Goal: Information Seeking & Learning: Find specific fact

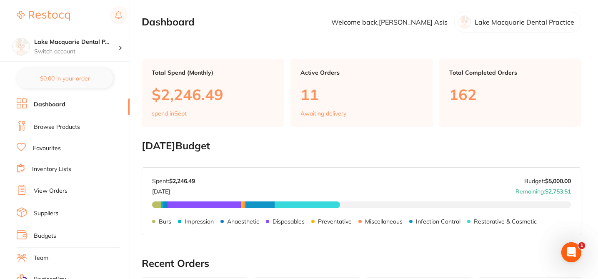
click at [64, 129] on link "Browse Products" at bounding box center [57, 127] width 46 height 8
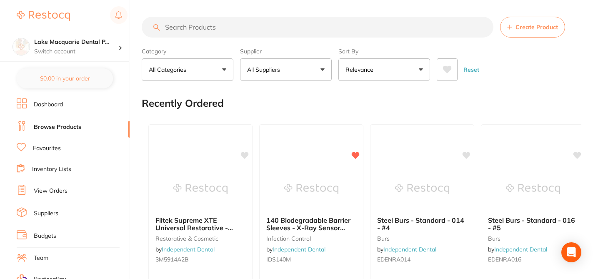
click at [189, 26] on input "search" at bounding box center [318, 27] width 352 height 21
paste input "301987"
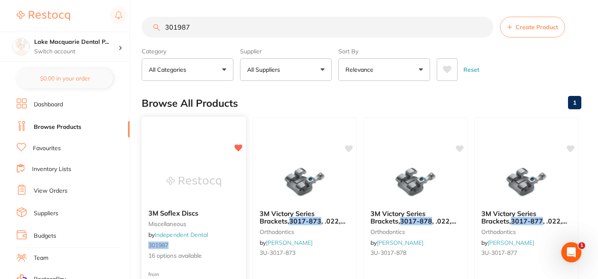
type input "301987"
click at [230, 228] on div "3M Soflex Discs miscellaneous by Independent Dental 301987 16 options available" at bounding box center [194, 235] width 104 height 64
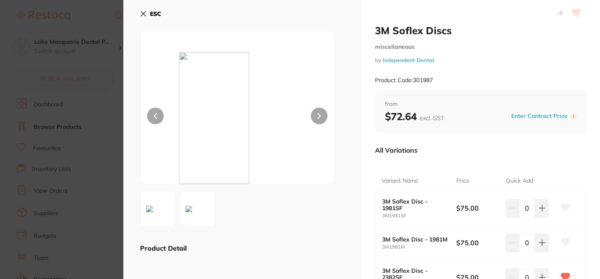
click at [433, 146] on div "All Variations" at bounding box center [481, 150] width 212 height 22
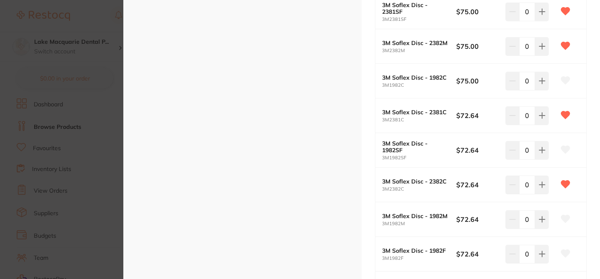
scroll to position [283, 0]
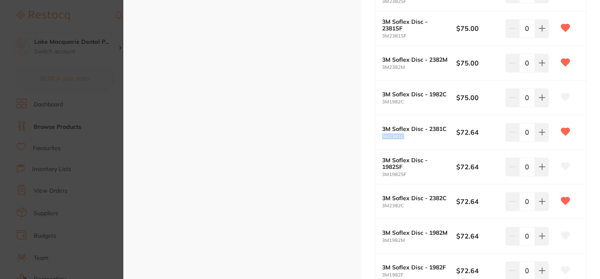
drag, startPoint x: 407, startPoint y: 138, endPoint x: 382, endPoint y: 133, distance: 25.1
click at [382, 134] on small "3M2381C" at bounding box center [419, 136] width 74 height 5
copy small "3M2381C"
drag, startPoint x: 408, startPoint y: 173, endPoint x: 379, endPoint y: 173, distance: 28.8
click at [379, 173] on div "3M Soflex Disc - 1982SF 3M1982SF $72.64 0" at bounding box center [481, 167] width 211 height 35
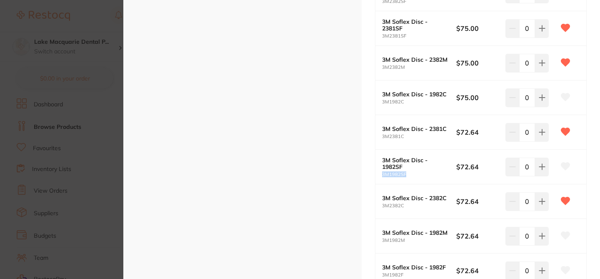
copy small "3M1982SF"
drag, startPoint x: 403, startPoint y: 205, endPoint x: 380, endPoint y: 207, distance: 23.4
click at [380, 207] on div "3M Soflex Disc - 2382C 3M2382C $72.64 0" at bounding box center [481, 201] width 211 height 35
copy small "3M2382C"
drag, startPoint x: 405, startPoint y: 237, endPoint x: 404, endPoint y: 242, distance: 5.1
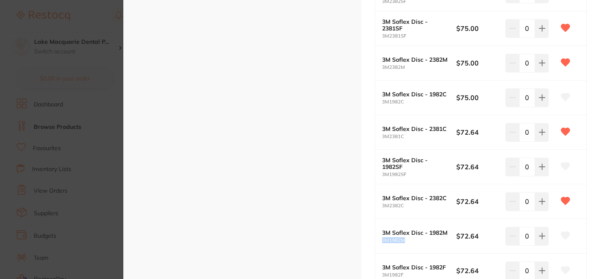
click at [404, 242] on small "3M1982M" at bounding box center [419, 240] width 74 height 5
copy small "3M1982M"
click at [591, 197] on div "3M Soflex Discs miscellaneous by Independent Dental Product Code: 301987 from $…" at bounding box center [481, 119] width 238 height 805
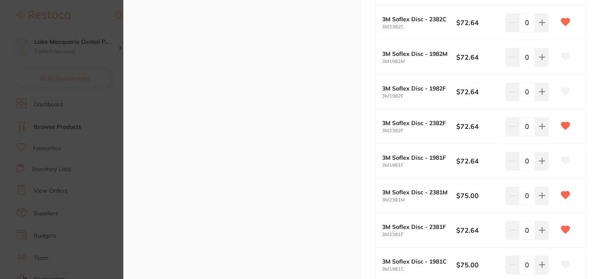
scroll to position [468, 0]
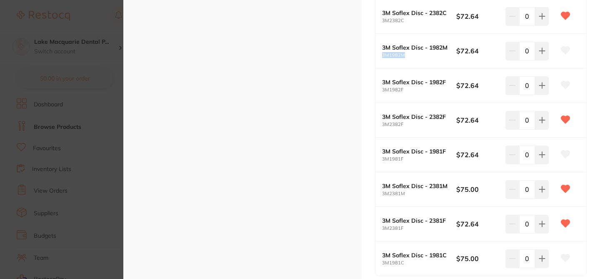
drag, startPoint x: 409, startPoint y: 55, endPoint x: 377, endPoint y: 55, distance: 31.7
click at [377, 55] on div "3M Soflex Disc - 1982M 3M1982M $72.64 0" at bounding box center [481, 51] width 211 height 35
copy small "3M1982M"
drag, startPoint x: 403, startPoint y: 89, endPoint x: 377, endPoint y: 89, distance: 25.8
click at [377, 89] on div "3M Soflex Disc - 1982F 3M1982F $72.64 0" at bounding box center [481, 85] width 211 height 35
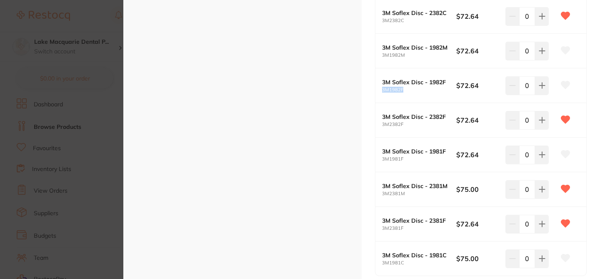
copy small "3M1982F"
drag, startPoint x: 404, startPoint y: 125, endPoint x: 379, endPoint y: 124, distance: 24.6
click at [379, 124] on div "3M Soflex Disc - 2382F 3M2382F $72.64 0" at bounding box center [481, 120] width 211 height 35
copy small "3M2382F"
drag, startPoint x: 405, startPoint y: 158, endPoint x: 376, endPoint y: 157, distance: 28.4
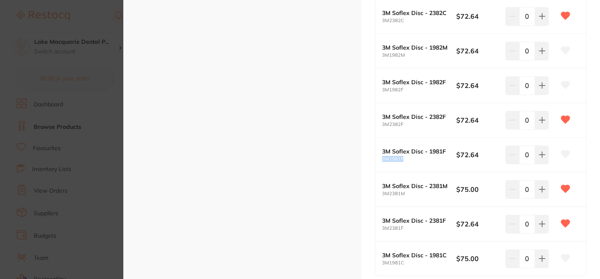
click at [376, 158] on div "3M Soflex Disc - 1981F 3M1981F $72.64 0" at bounding box center [481, 155] width 211 height 35
copy small "3M1981F"
drag, startPoint x: 403, startPoint y: 228, endPoint x: 381, endPoint y: 226, distance: 22.6
click at [382, 227] on small "3M2381F" at bounding box center [419, 227] width 74 height 5
copy small "3M2381F"
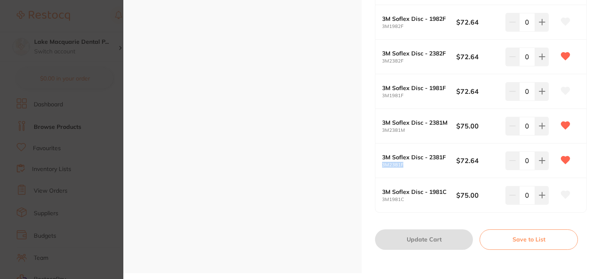
scroll to position [558, 0]
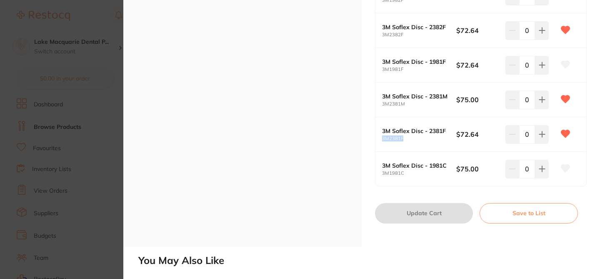
click at [92, 13] on section "3M Soflex Discs miscellaneous by Independent Dental Product Code: 301987 ESC Pr…" at bounding box center [300, 139] width 600 height 279
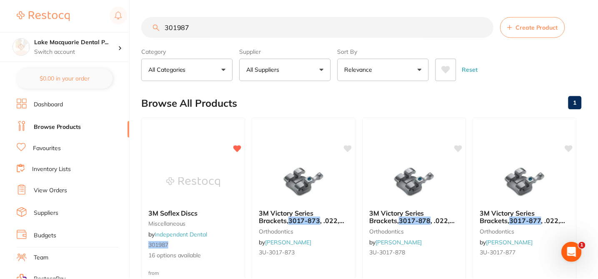
scroll to position [1, 0]
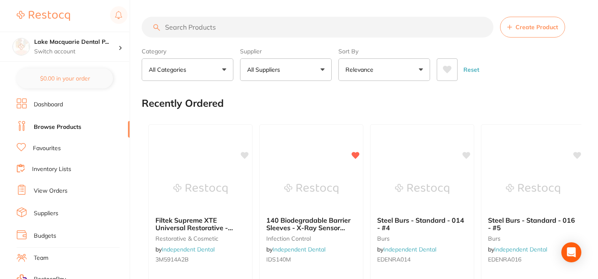
click at [179, 24] on input "search" at bounding box center [318, 27] width 352 height 21
paste input "3M2381F"
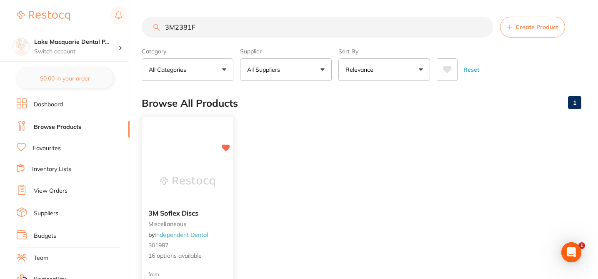
type input "3M2381F"
click at [215, 225] on small "miscellaneous" at bounding box center [187, 223] width 78 height 7
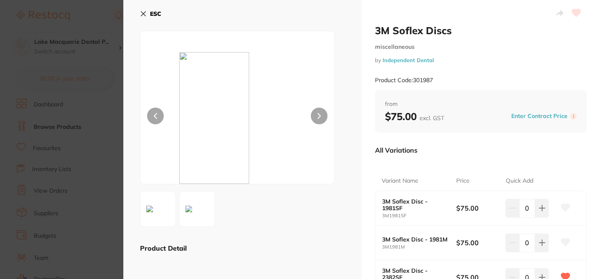
click at [468, 53] on div "3M Soflex Discs miscellaneous by Independent Dental Product Code: 301987" at bounding box center [481, 57] width 212 height 66
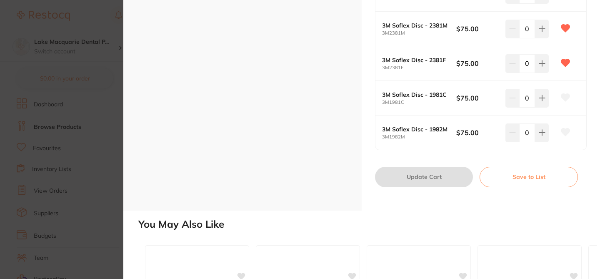
scroll to position [600, 0]
